Goal: Task Accomplishment & Management: Use online tool/utility

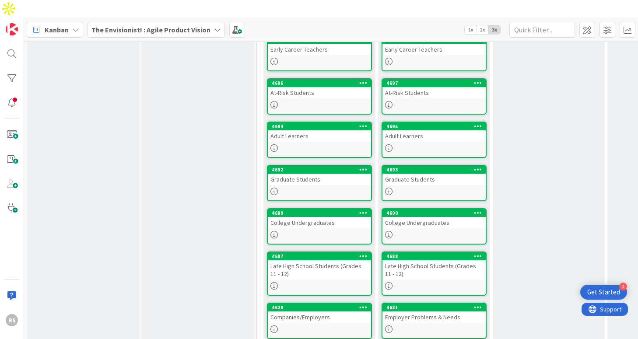
scroll to position [477, 0]
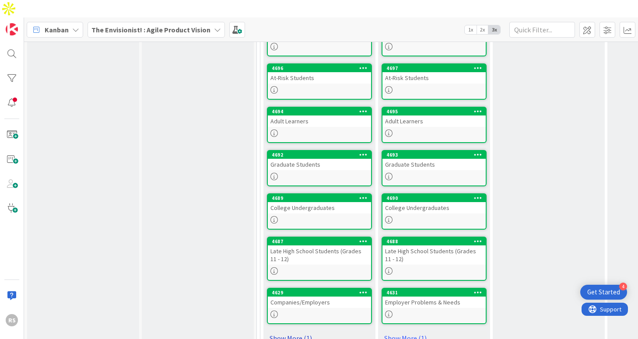
click at [306, 331] on link "Show More (1)" at bounding box center [319, 338] width 105 height 14
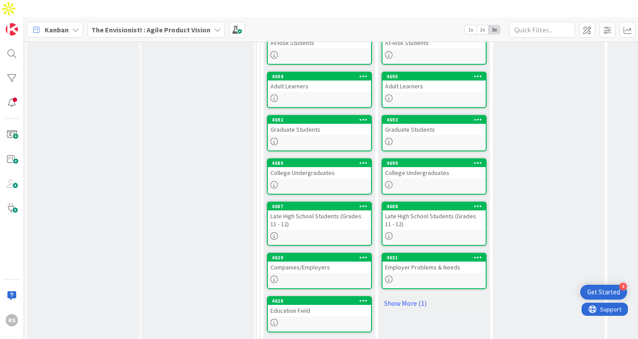
scroll to position [520, 0]
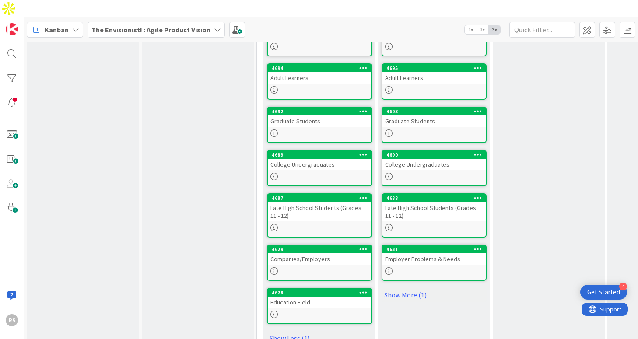
click at [357, 297] on div "Education Field" at bounding box center [319, 302] width 103 height 11
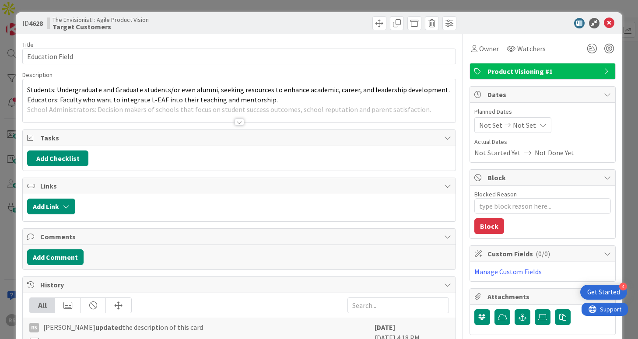
type textarea "x"
click at [610, 20] on icon at bounding box center [609, 23] width 11 height 11
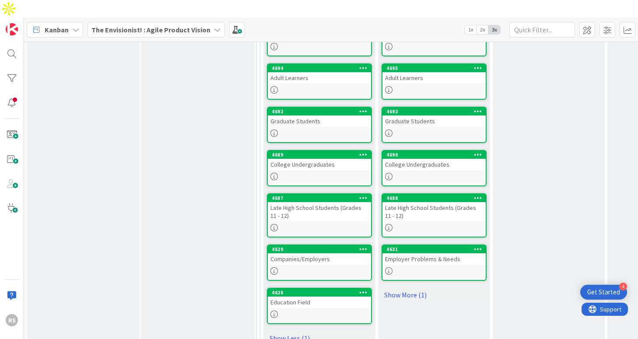
click at [366, 289] on icon at bounding box center [363, 292] width 8 height 6
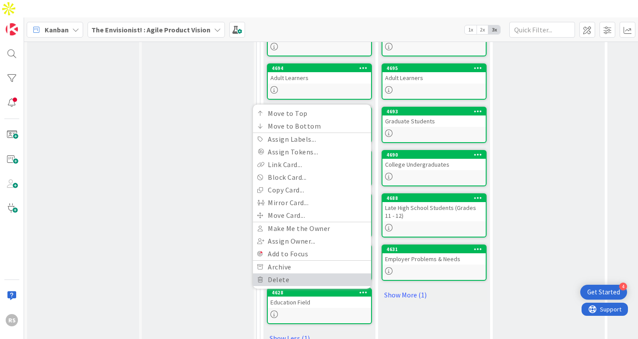
click at [322, 274] on link "Delete" at bounding box center [312, 280] width 118 height 13
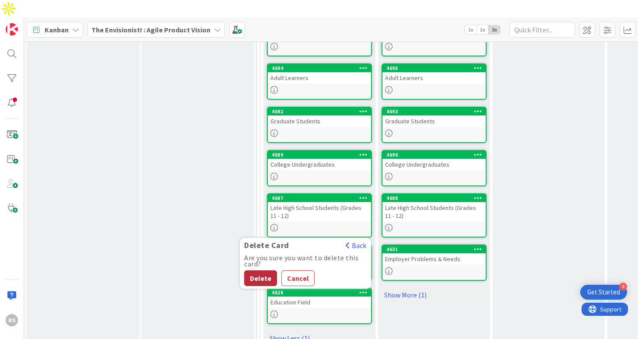
click at [262, 271] on button "Delete" at bounding box center [260, 279] width 33 height 16
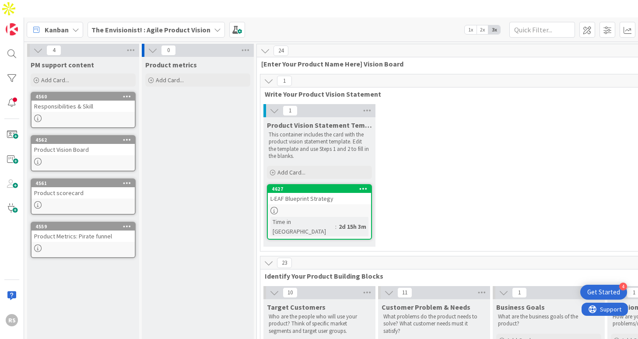
scroll to position [18, 0]
